Goal: Transaction & Acquisition: Purchase product/service

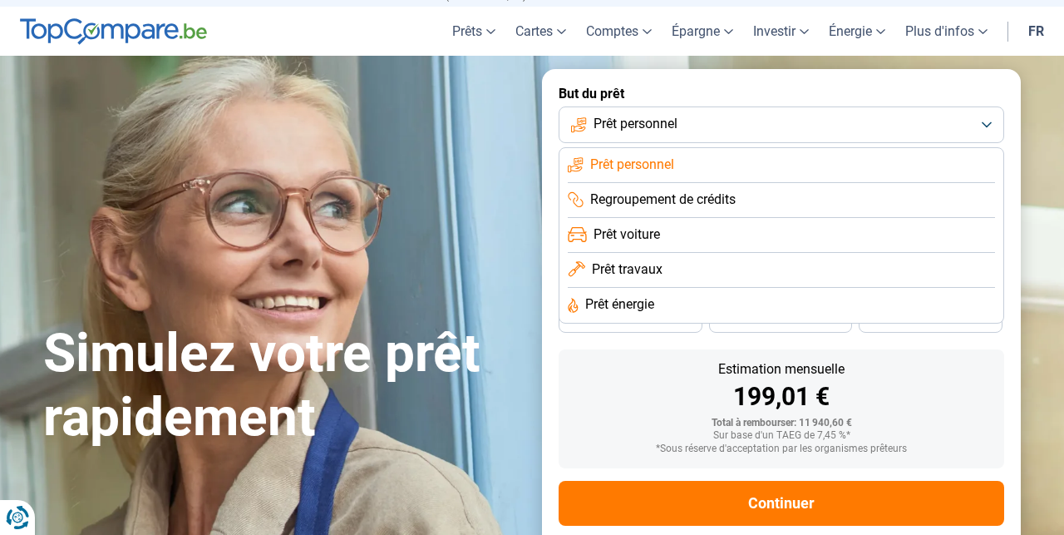
scroll to position [64, 0]
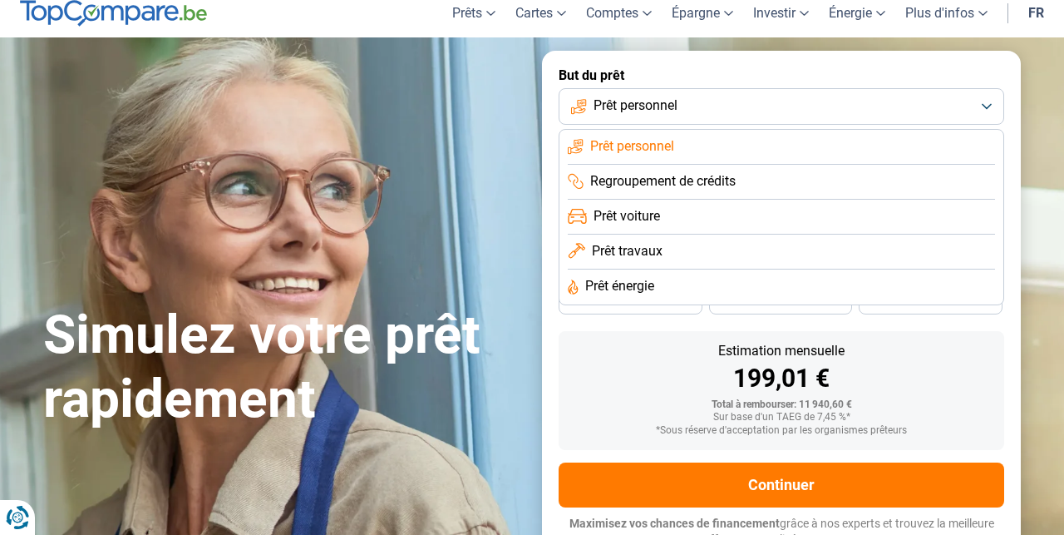
click at [629, 386] on div "199,01 €" at bounding box center [781, 378] width 419 height 25
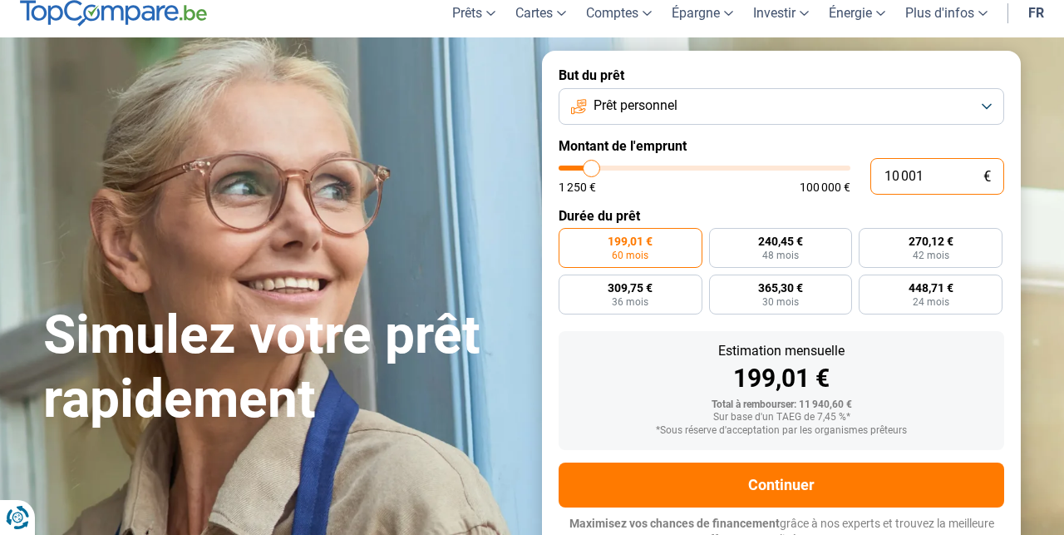
drag, startPoint x: 924, startPoint y: 170, endPoint x: 851, endPoint y: 167, distance: 72.4
click at [850, 170] on div "10 001 € 1 250 € 100 000 €" at bounding box center [782, 176] width 446 height 37
type input "10000"
radio input "true"
type input "2"
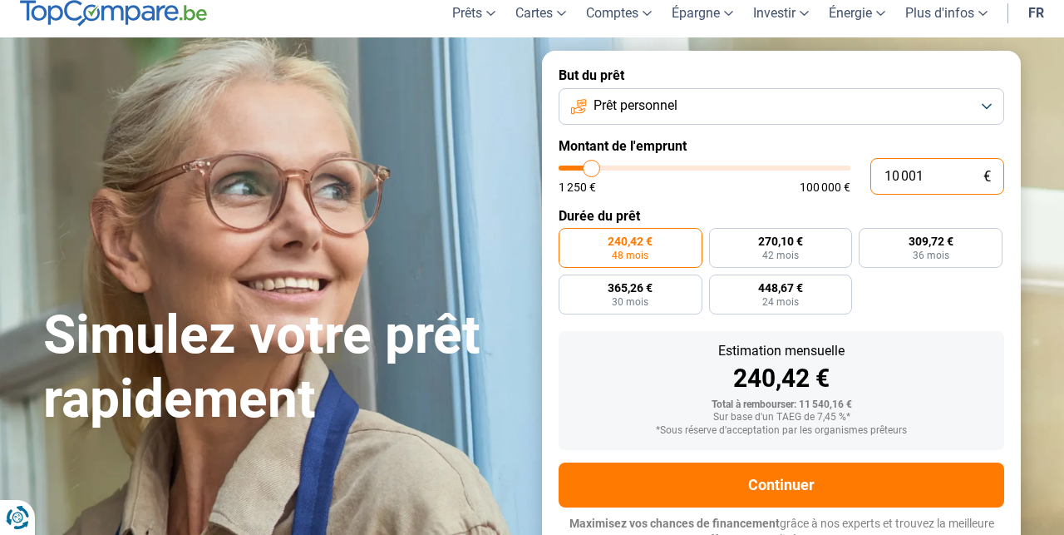
type input "1250"
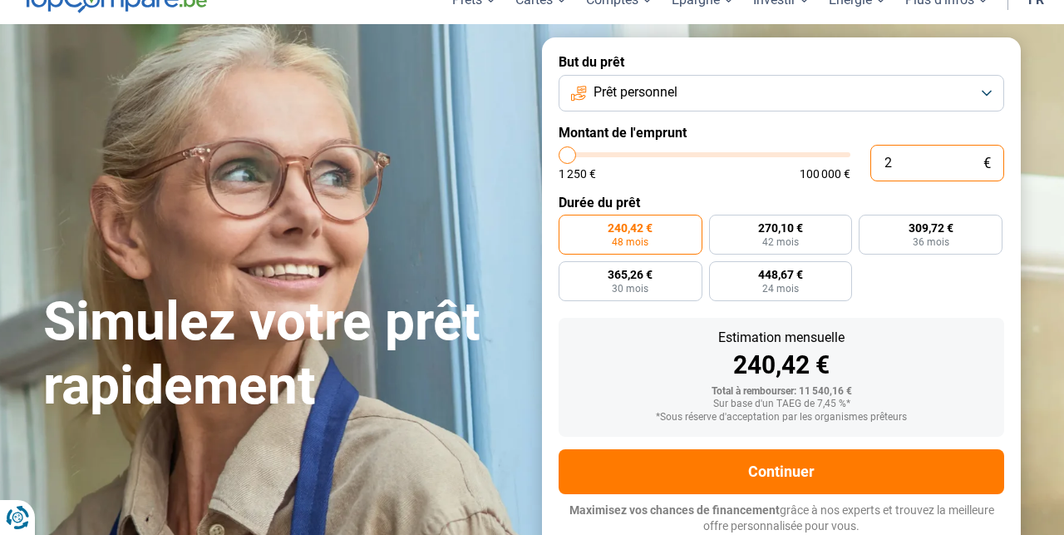
type input "25"
type input "1250"
type input "250"
type input "1250"
type input "2 500"
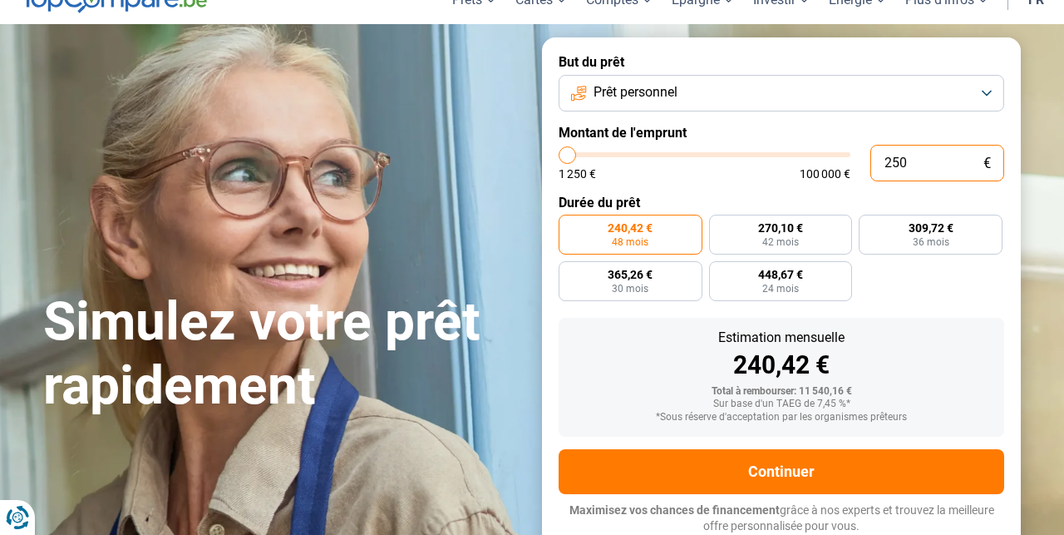
type input "2500"
type input "25 000"
type input "25000"
type input "25 000"
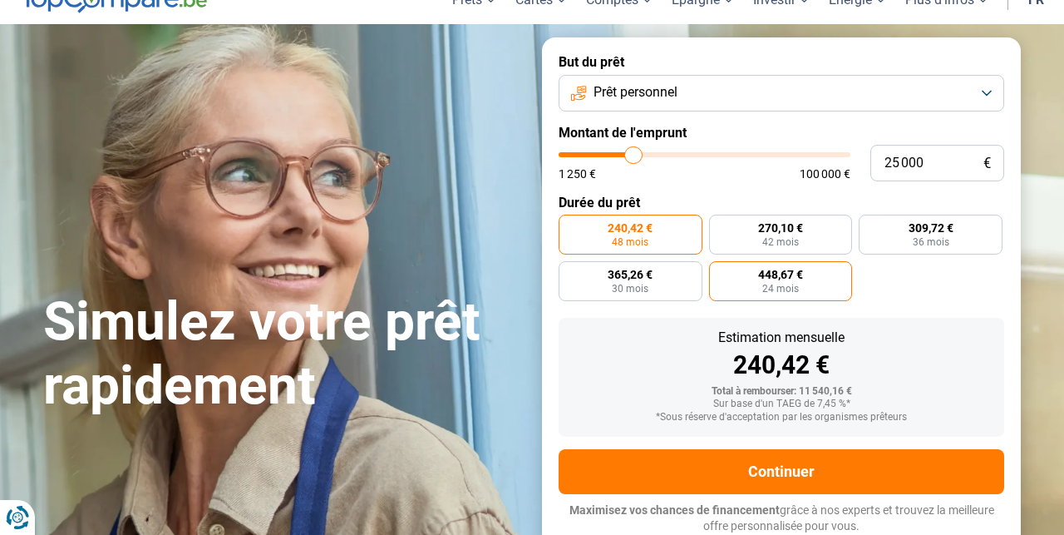
radio input "false"
click at [921, 282] on div "240,42 € 48 mois 270,10 € 42 mois 309,72 € 36 mois 365,26 € 30 mois 448,67 € 24…" at bounding box center [782, 258] width 446 height 86
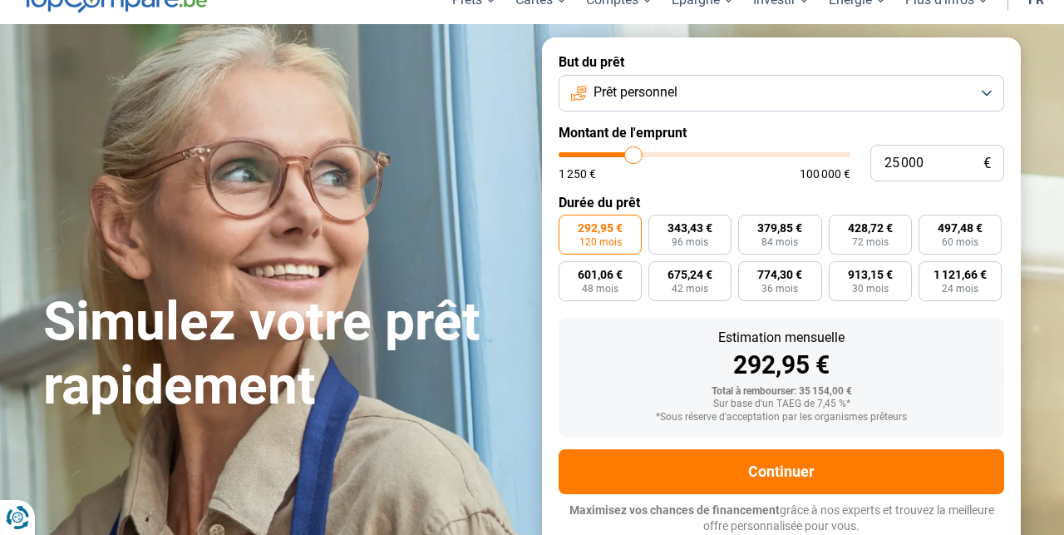
click at [589, 222] on span "292,95 €" at bounding box center [600, 228] width 45 height 12
click at [570, 222] on input "292,95 € 120 mois" at bounding box center [564, 220] width 11 height 11
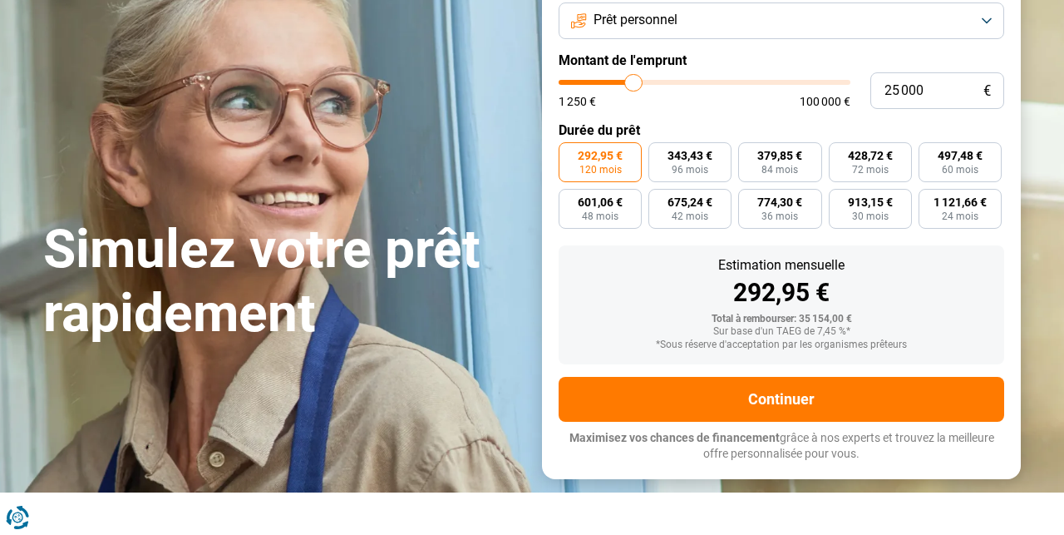
scroll to position [150, 0]
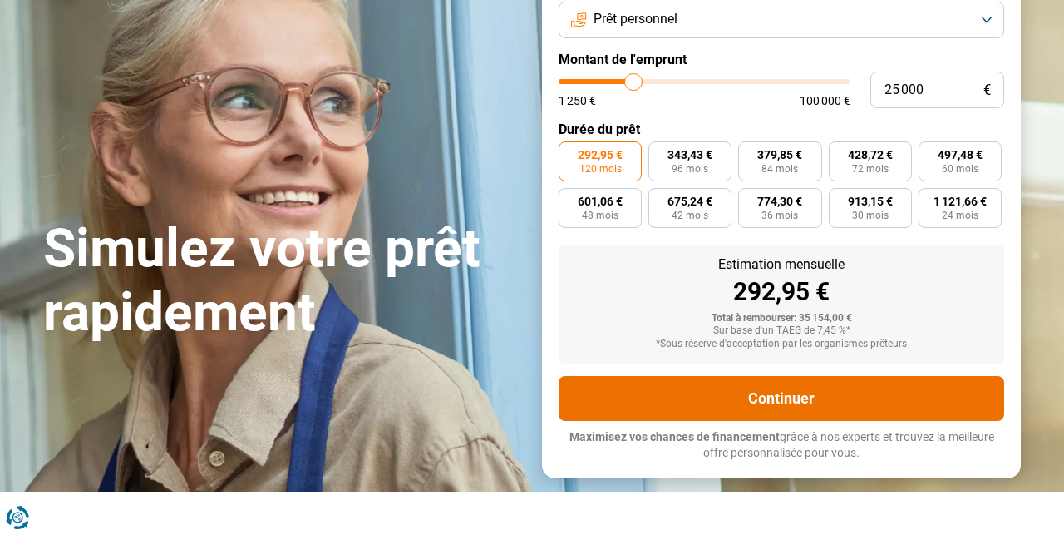
click at [695, 387] on button "Continuer" at bounding box center [782, 398] width 446 height 45
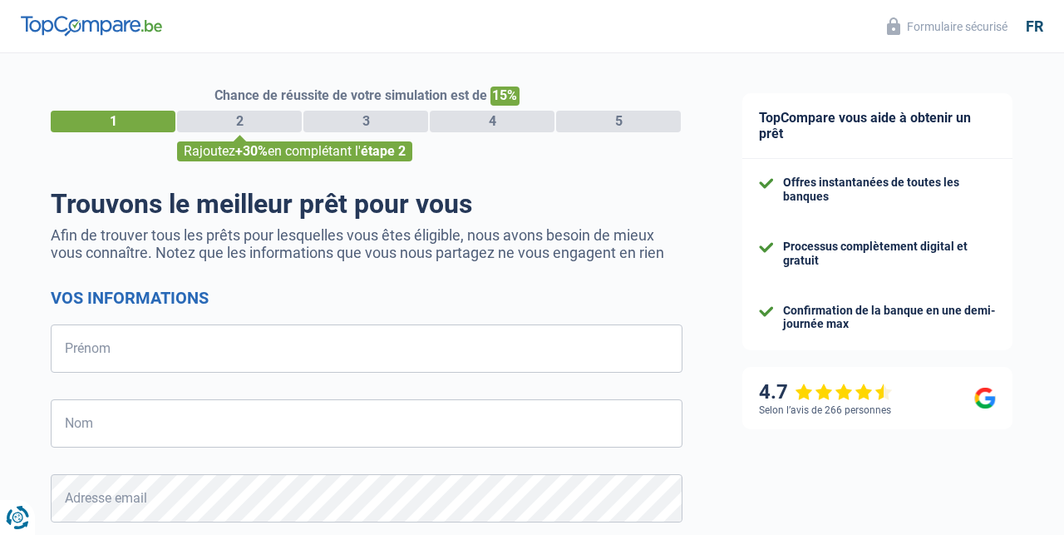
select select "32"
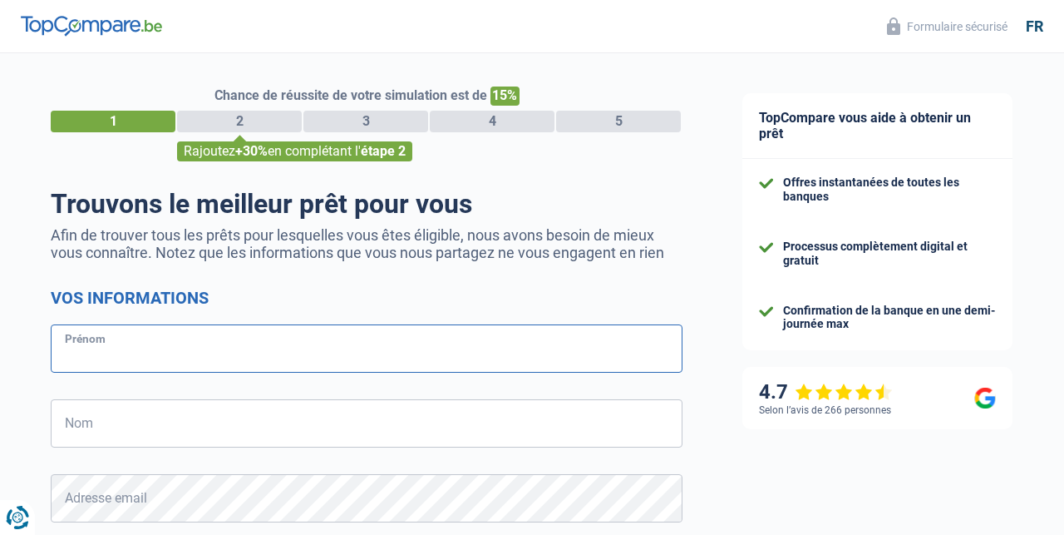
click at [471, 341] on input "Prénom" at bounding box center [367, 348] width 632 height 48
type input "[PERSON_NAME]"
click at [463, 418] on input "Nom" at bounding box center [367, 423] width 632 height 48
type input "Senecaux"
type input "783062160"
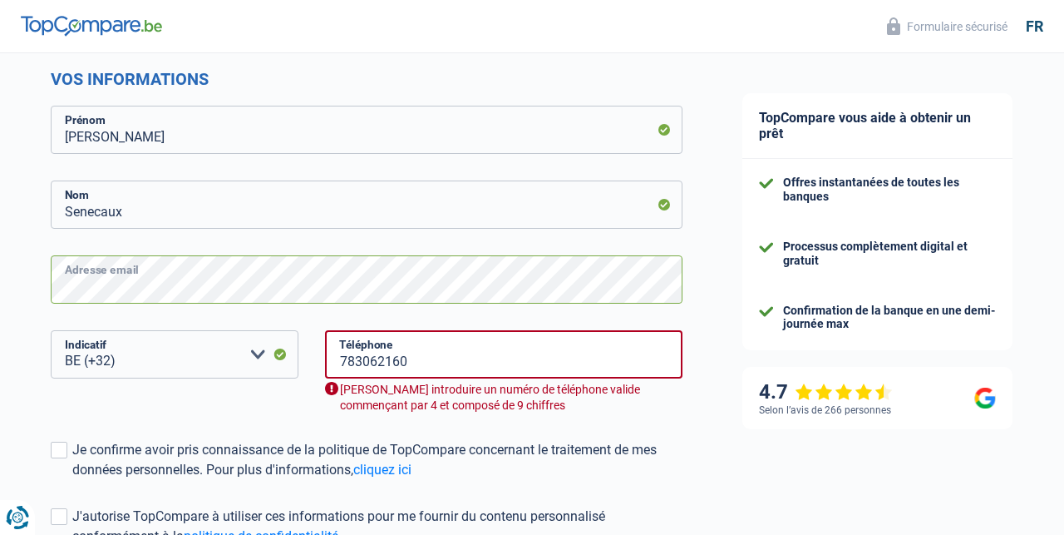
scroll to position [229, 0]
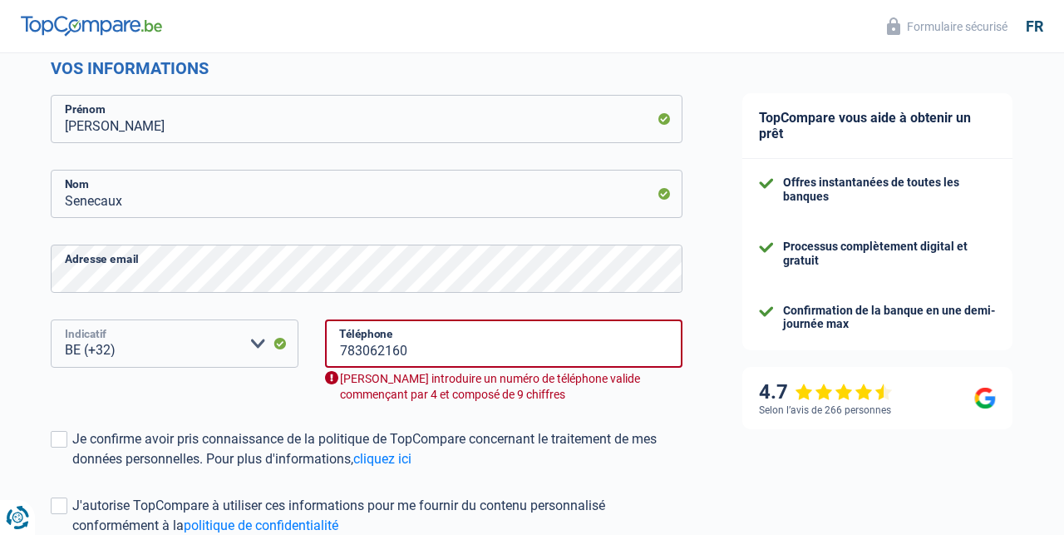
click at [257, 352] on select "BE (+32) LU (+352) Veuillez sélectionner une option" at bounding box center [175, 343] width 248 height 48
drag, startPoint x: 432, startPoint y: 353, endPoint x: 329, endPoint y: 350, distance: 102.3
click at [326, 352] on input "783062160" at bounding box center [504, 343] width 358 height 48
click at [298, 379] on div "BE (+32) LU (+352) Veuillez sélectionner une option Indicatif" at bounding box center [175, 374] width 274 height 110
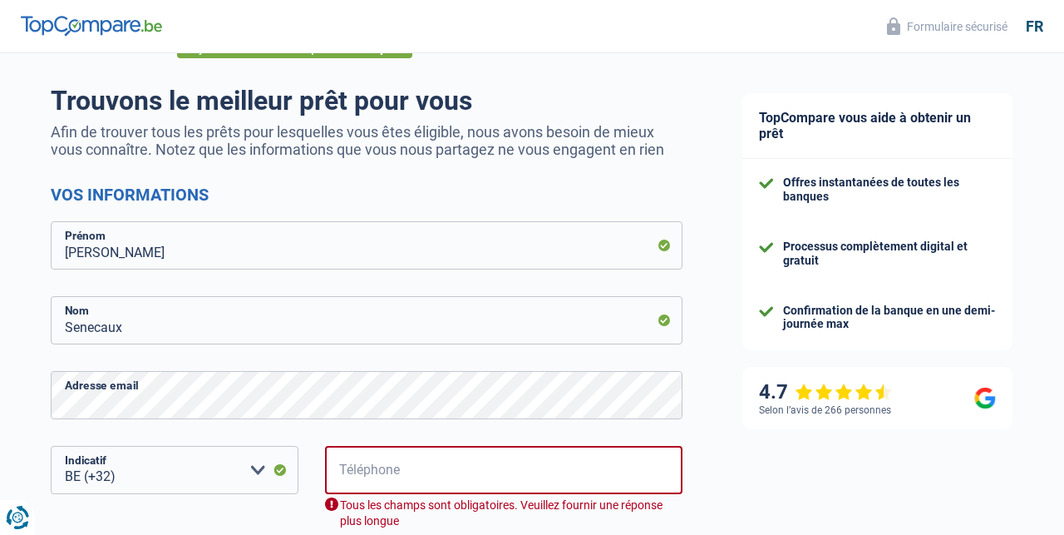
scroll to position [0, 0]
